Goal: Task Accomplishment & Management: Complete application form

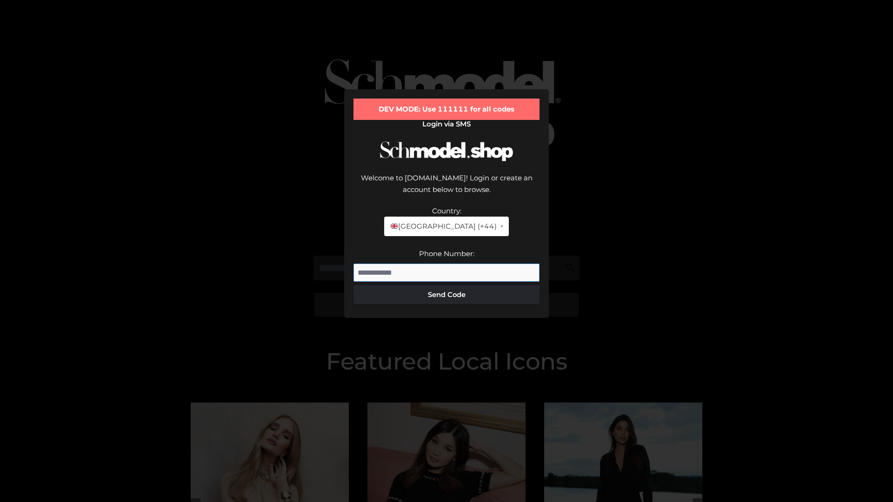
click at [446, 264] on input "Phone Number:" at bounding box center [446, 273] width 186 height 19
type input "**********"
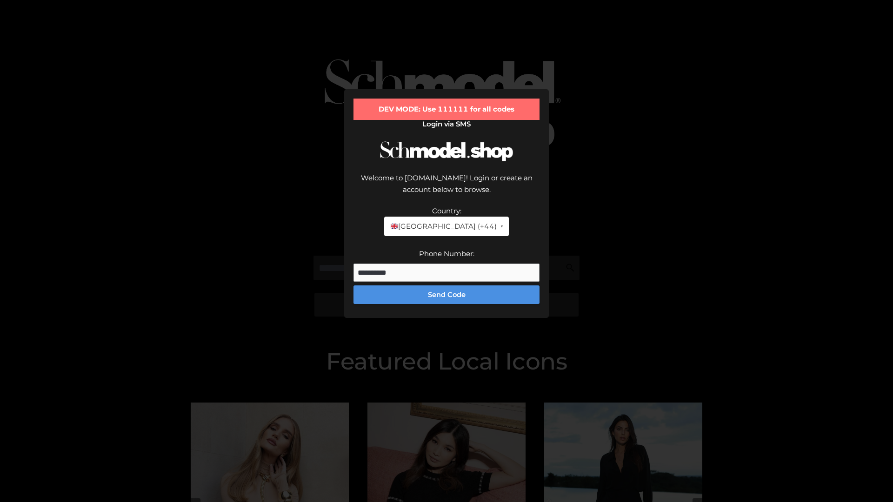
click at [446, 286] on button "Send Code" at bounding box center [446, 295] width 186 height 19
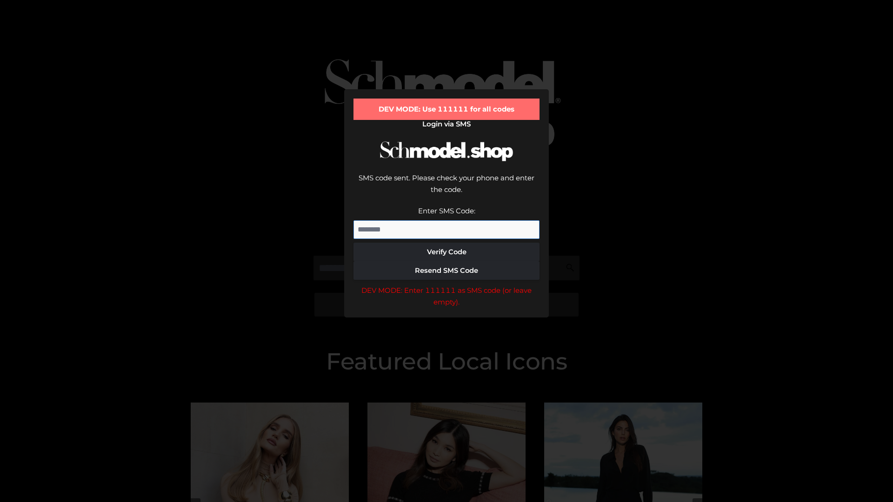
click at [446, 220] on input "Enter SMS Code:" at bounding box center [446, 229] width 186 height 19
type input "******"
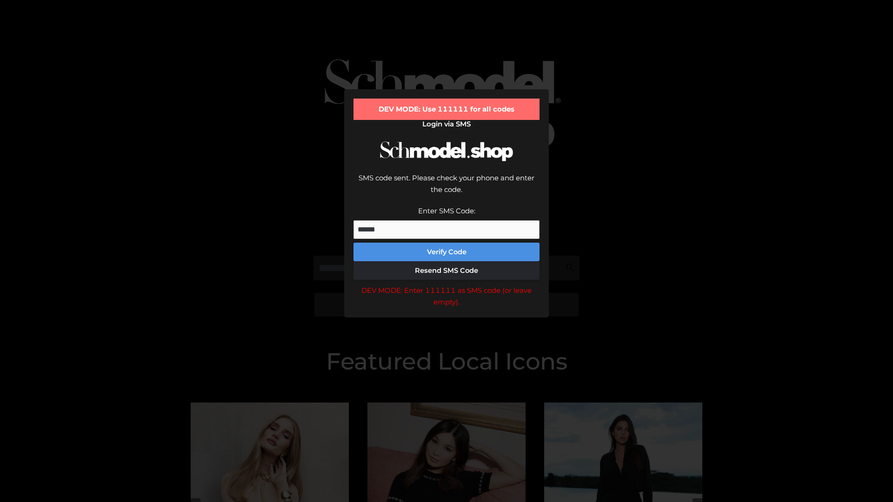
click at [446, 243] on button "Verify Code" at bounding box center [446, 252] width 186 height 19
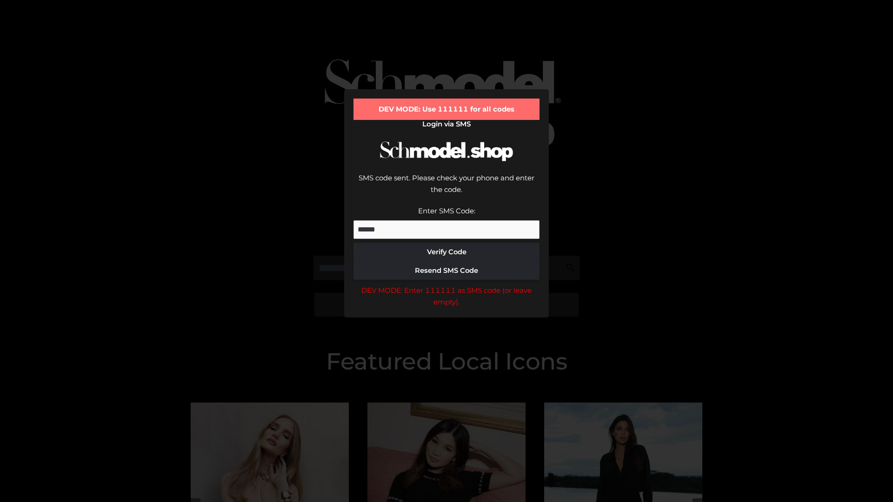
click at [446, 285] on div "DEV MODE: Enter 111111 as SMS code (or leave empty)." at bounding box center [446, 297] width 186 height 24
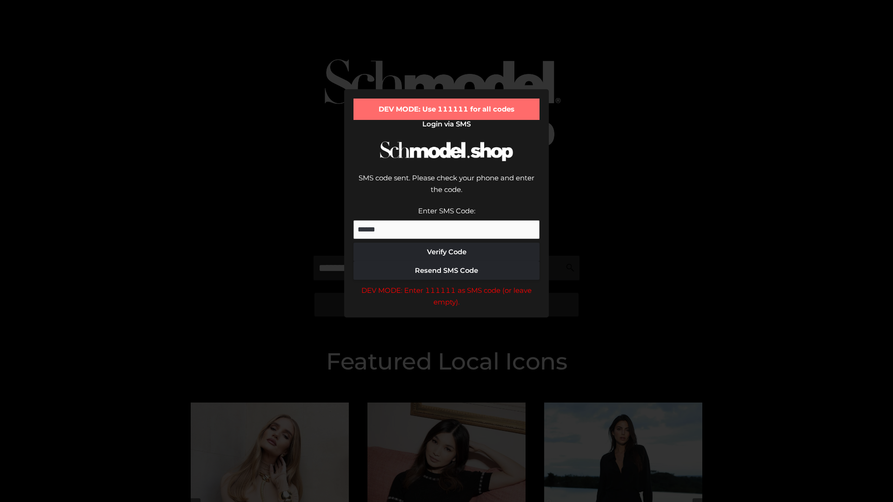
click at [446, 285] on div "DEV MODE: Enter 111111 as SMS code (or leave empty)." at bounding box center [446, 297] width 186 height 24
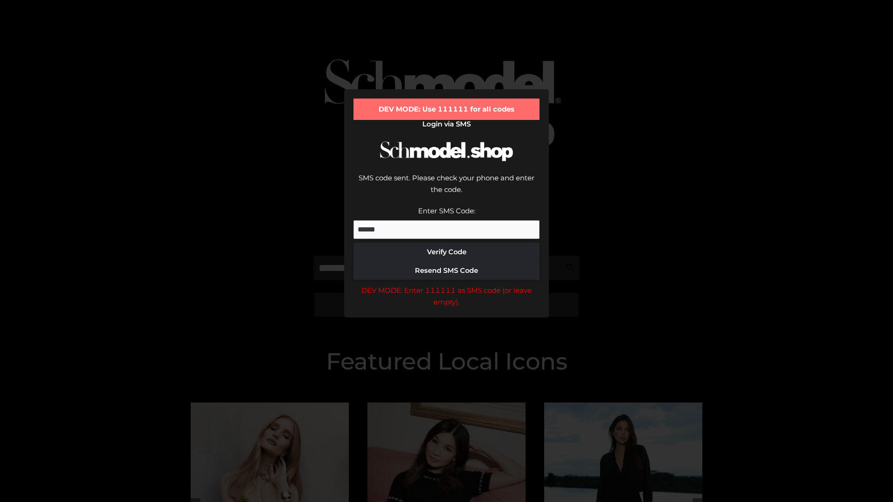
click at [446, 285] on div "DEV MODE: Enter 111111 as SMS code (or leave empty)." at bounding box center [446, 297] width 186 height 24
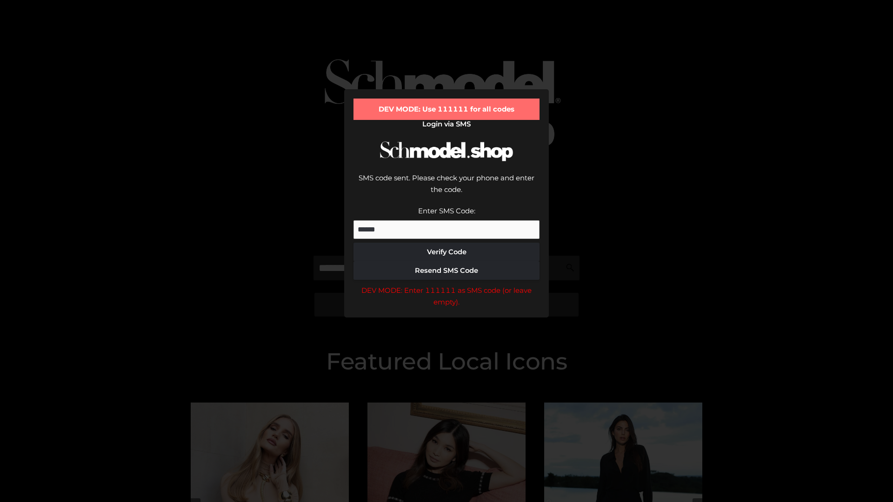
click at [446, 285] on div "DEV MODE: Enter 111111 as SMS code (or leave empty)." at bounding box center [446, 297] width 186 height 24
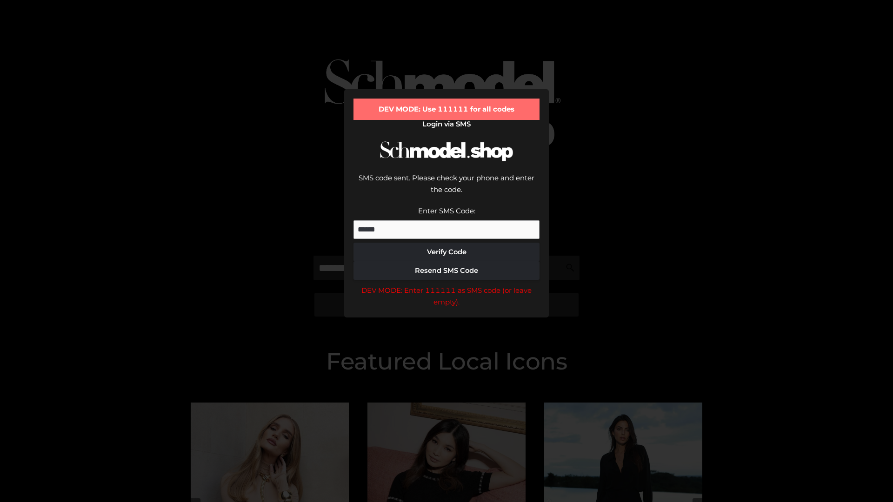
click at [446, 285] on div "DEV MODE: Enter 111111 as SMS code (or leave empty)." at bounding box center [446, 297] width 186 height 24
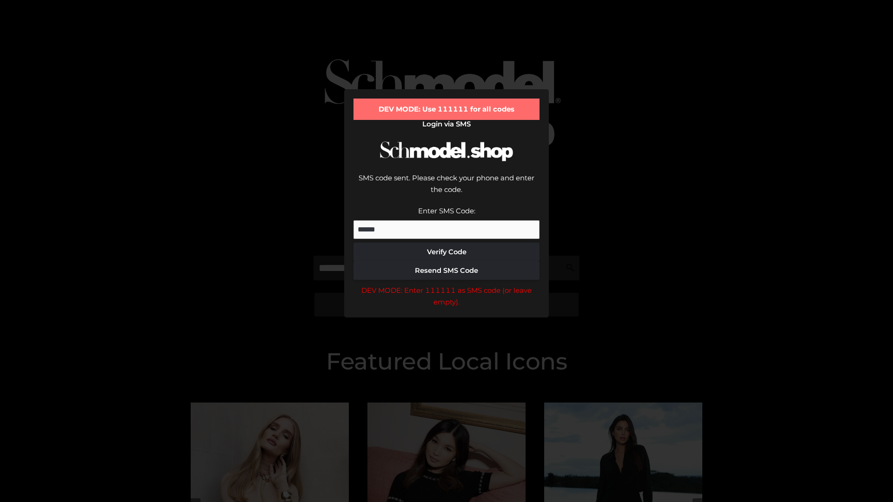
click at [446, 285] on div "DEV MODE: Enter 111111 as SMS code (or leave empty)." at bounding box center [446, 297] width 186 height 24
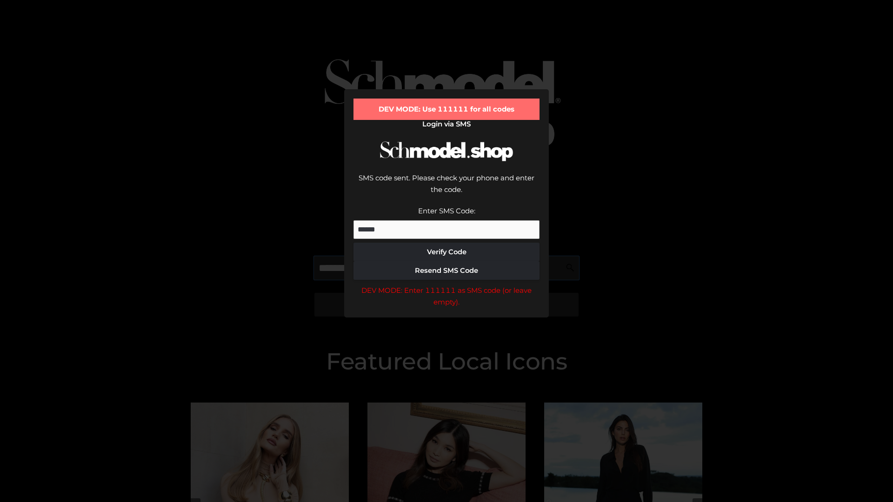
scroll to position [0, 48]
click at [446, 285] on div "DEV MODE: Enter 111111 as SMS code (or leave empty)." at bounding box center [446, 297] width 186 height 24
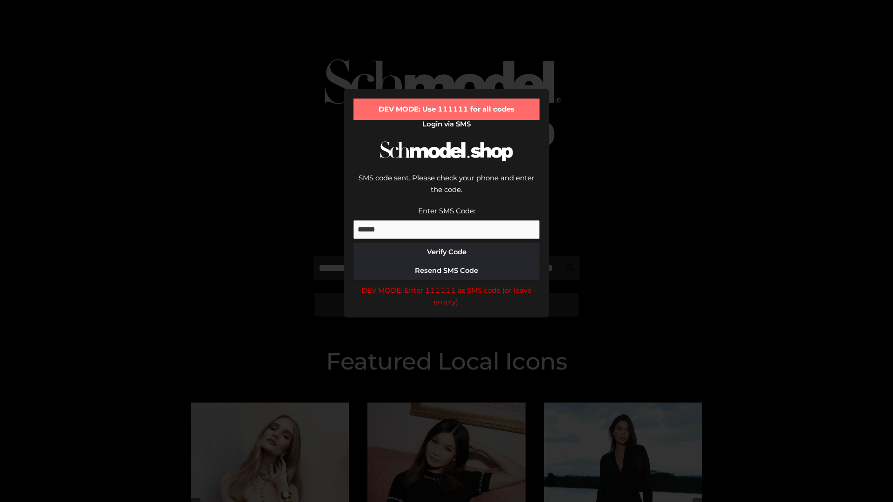
click at [446, 285] on div "DEV MODE: Enter 111111 as SMS code (or leave empty)." at bounding box center [446, 297] width 186 height 24
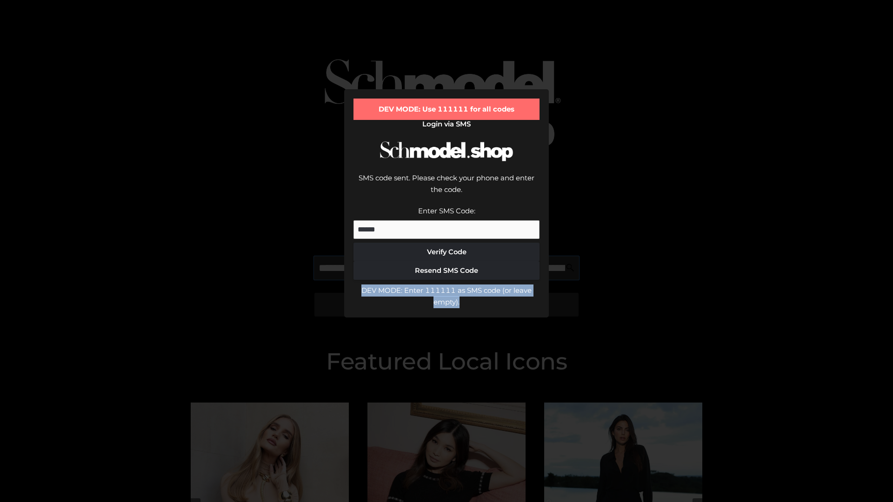
scroll to position [0, 95]
type input "**********"
